Goal: Navigation & Orientation: Find specific page/section

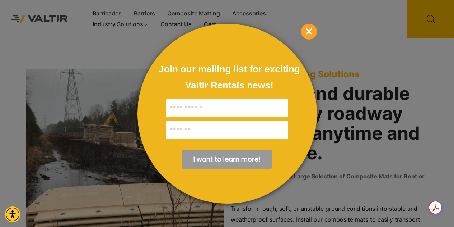
click at [89, 58] on div at bounding box center [227, 113] width 454 height 227
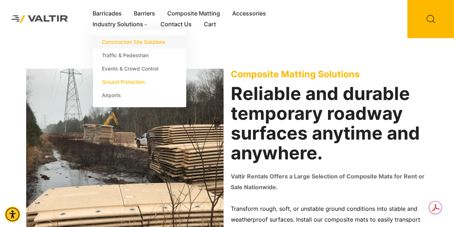
click at [127, 46] on link "Construction Site Solutions" at bounding box center [139, 41] width 93 height 13
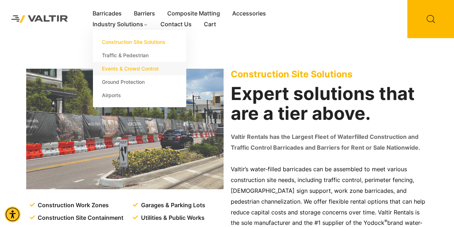
click at [117, 69] on link "Events & Crowd Control" at bounding box center [139, 68] width 93 height 13
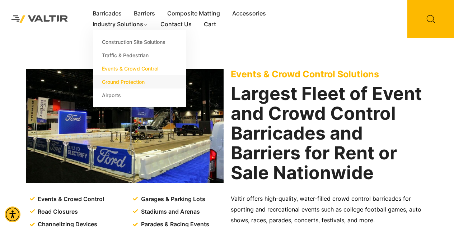
click at [127, 84] on link "Ground Protection" at bounding box center [139, 81] width 93 height 13
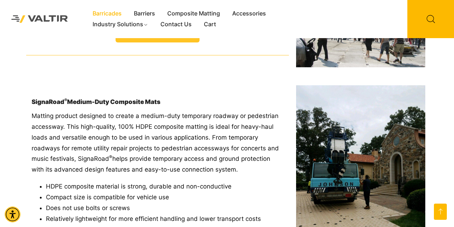
scroll to position [1261, 0]
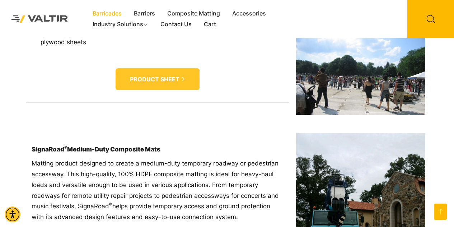
click at [109, 13] on link "Barricades" at bounding box center [107, 13] width 41 height 11
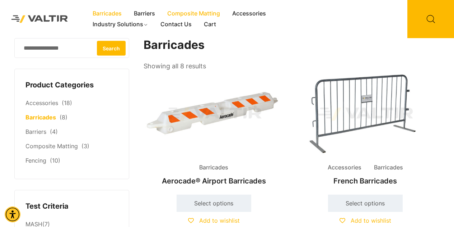
click at [207, 14] on link "Composite Matting" at bounding box center [193, 13] width 65 height 11
